Goal: Task Accomplishment & Management: Manage account settings

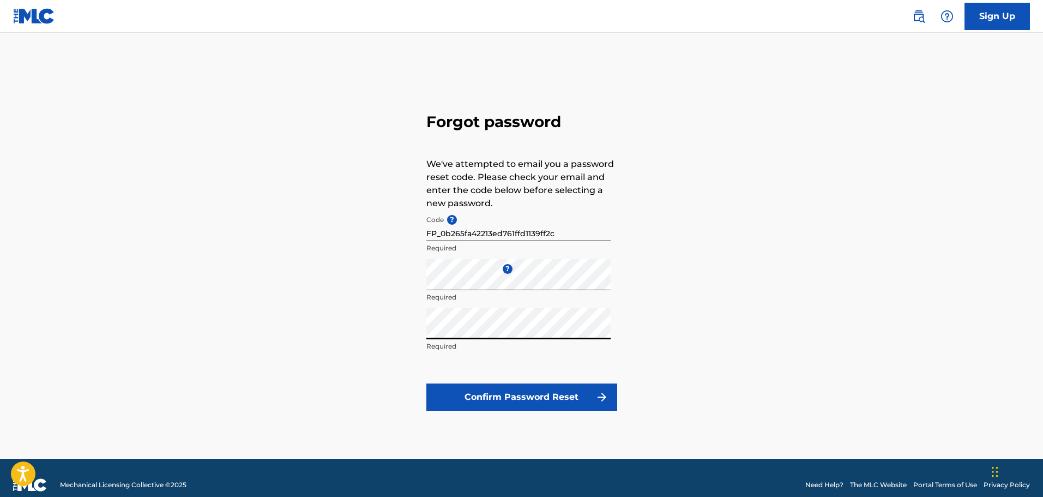
click at [554, 396] on button "Confirm Password Reset" at bounding box center [521, 396] width 191 height 27
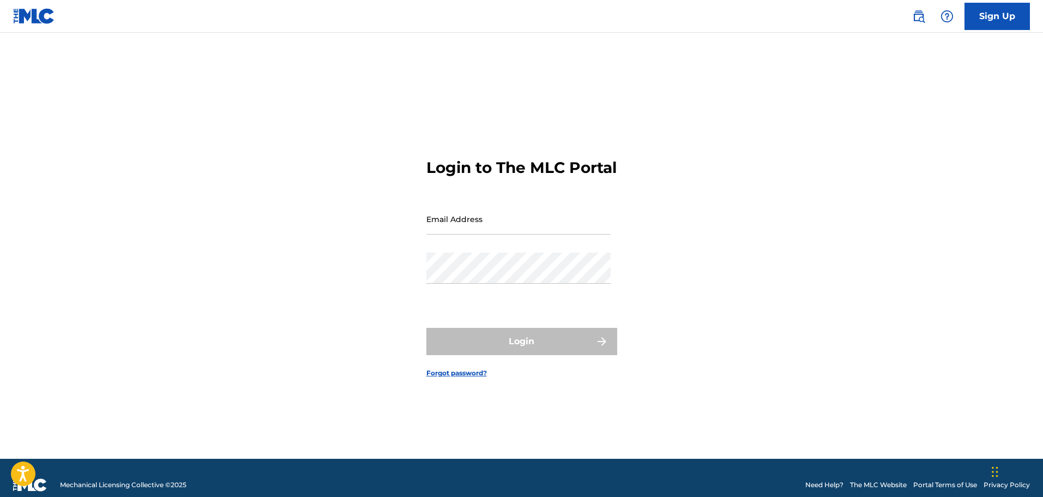
click at [503, 234] on input "Email Address" at bounding box center [518, 218] width 184 height 31
type input "[PERSON_NAME][EMAIL_ADDRESS][DOMAIN_NAME]"
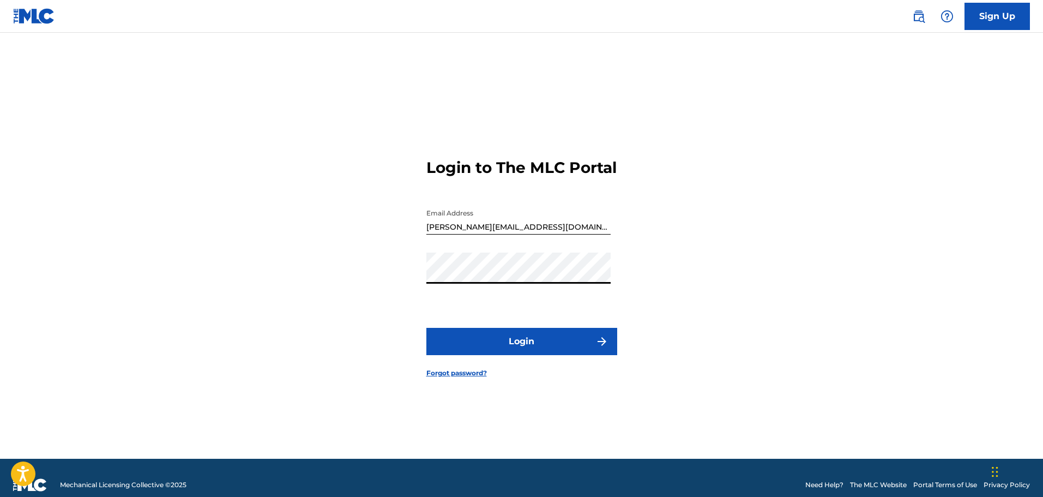
click at [426, 328] on button "Login" at bounding box center [521, 341] width 191 height 27
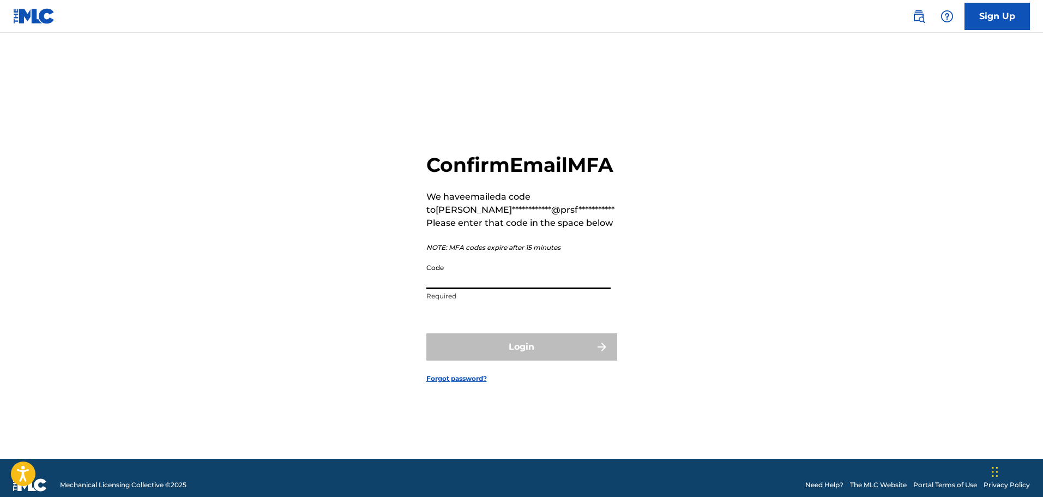
click at [466, 289] on input "Code" at bounding box center [518, 273] width 184 height 31
paste input "904435"
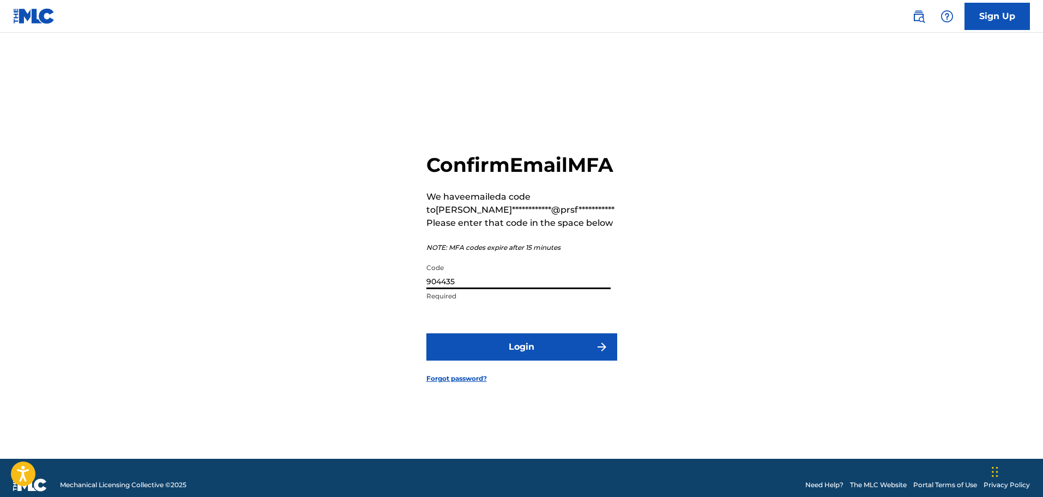
type input "904435"
click at [499, 357] on button "Login" at bounding box center [521, 346] width 191 height 27
